Goal: Task Accomplishment & Management: Use online tool/utility

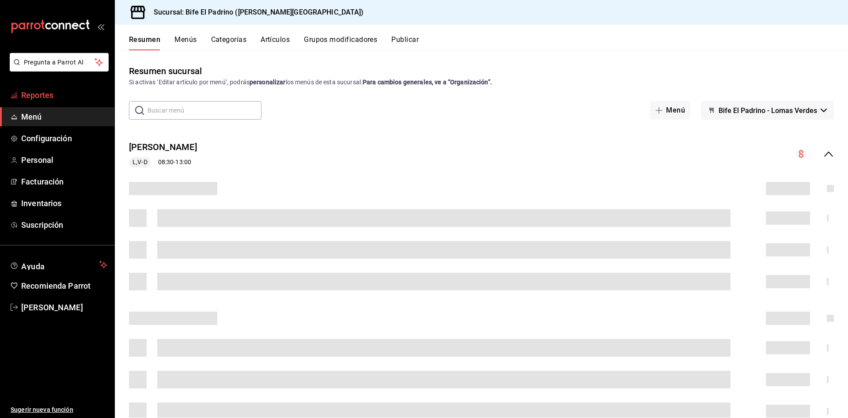
click at [57, 93] on span "Reportes" at bounding box center [64, 95] width 86 height 12
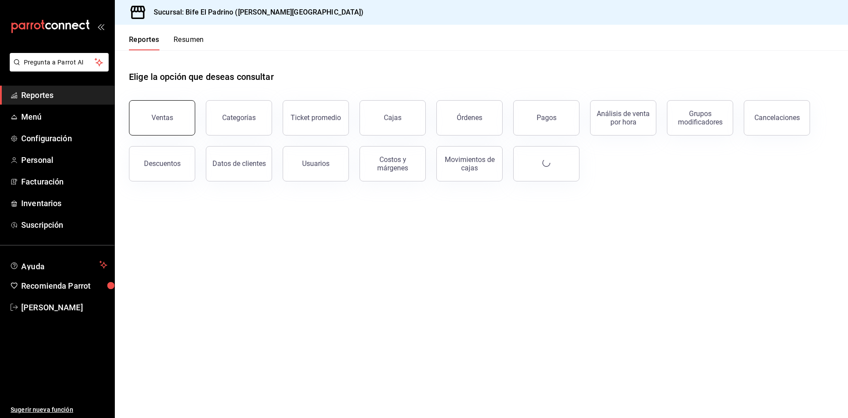
click at [168, 122] on button "Ventas" at bounding box center [162, 117] width 66 height 35
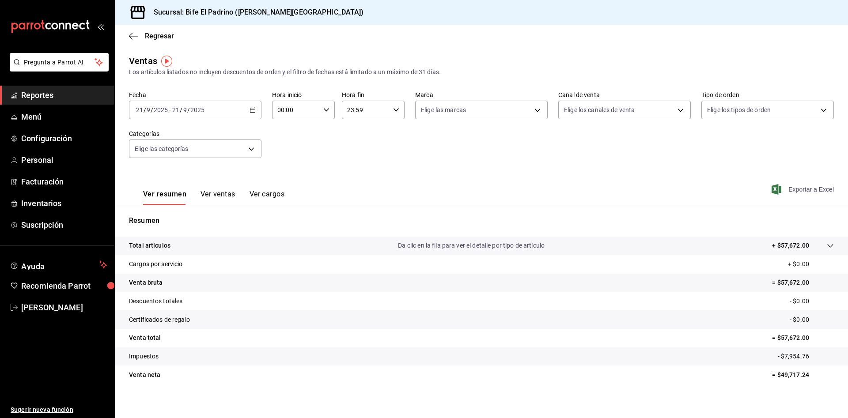
click at [803, 191] on span "Exportar a Excel" at bounding box center [804, 189] width 61 height 11
